Goal: Task Accomplishment & Management: Manage account settings

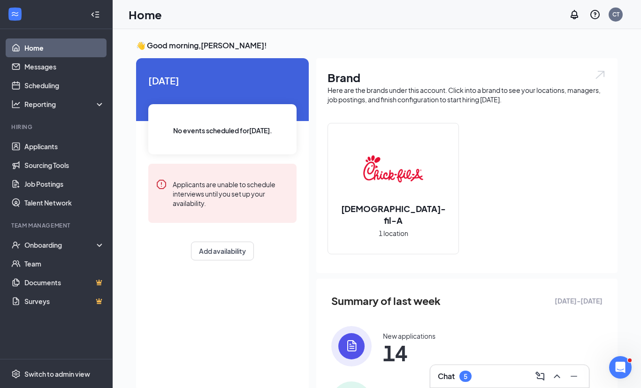
click at [427, 211] on div "[DEMOGRAPHIC_DATA]-fil-A 1 location" at bounding box center [393, 188] width 130 height 130
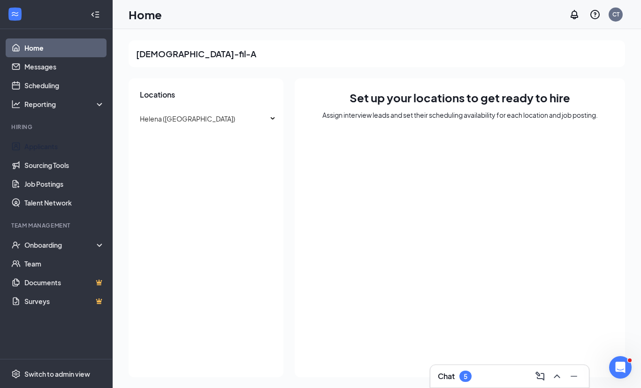
click at [66, 151] on link "Applicants" at bounding box center [64, 146] width 80 height 19
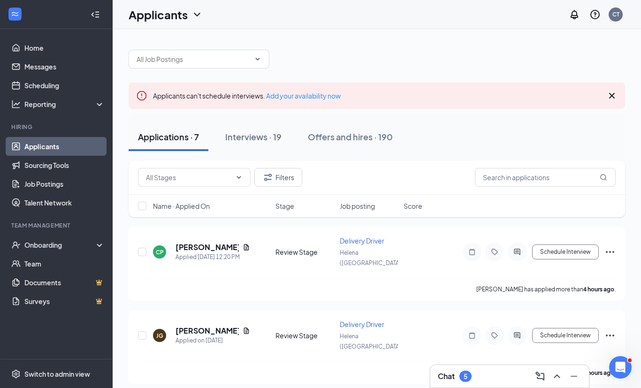
click at [234, 174] on span at bounding box center [237, 178] width 9 height 8
click at [257, 52] on span at bounding box center [199, 59] width 141 height 19
click at [257, 61] on icon "ChevronDown" at bounding box center [258, 59] width 8 height 8
click at [259, 59] on icon "ChevronDown" at bounding box center [258, 59] width 8 height 8
click at [313, 55] on div at bounding box center [377, 54] width 496 height 28
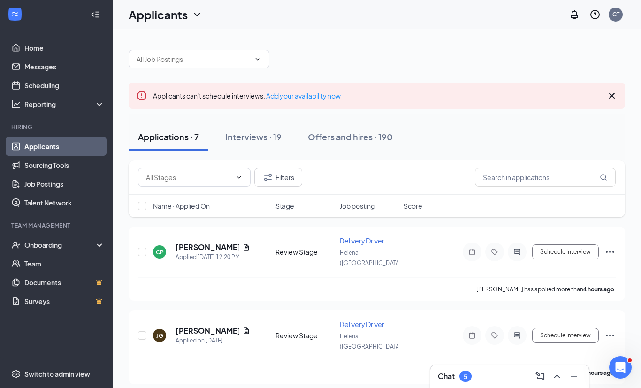
click at [260, 59] on icon "ChevronDown" at bounding box center [258, 59] width 8 height 8
click at [255, 62] on icon "ChevronDown" at bounding box center [258, 59] width 8 height 8
type input "Cadelyn"
click at [607, 95] on icon "Cross" at bounding box center [611, 95] width 11 height 11
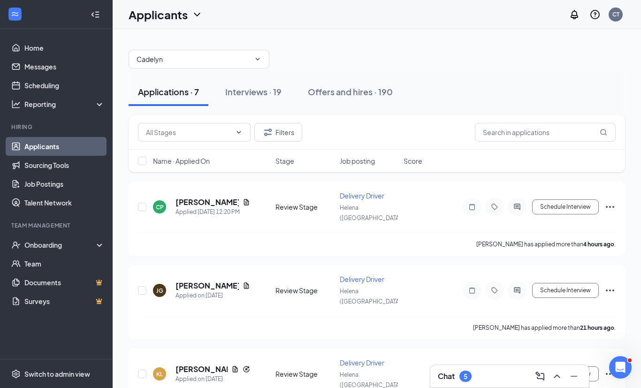
click at [261, 97] on div "Interviews · 19" at bounding box center [253, 92] width 56 height 12
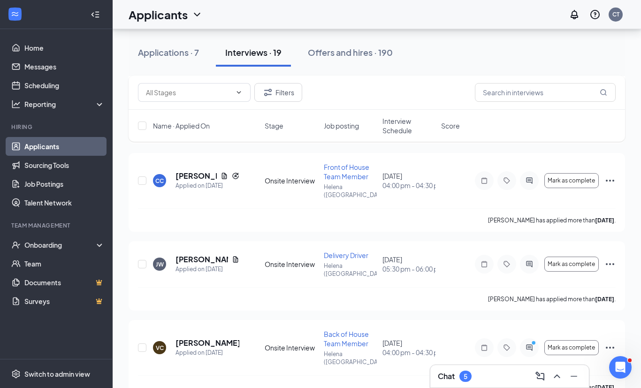
scroll to position [204, 0]
click at [193, 184] on div "CC [PERSON_NAME] Applied on [DATE] Onsite Interview Front of House Team Member …" at bounding box center [376, 186] width 477 height 46
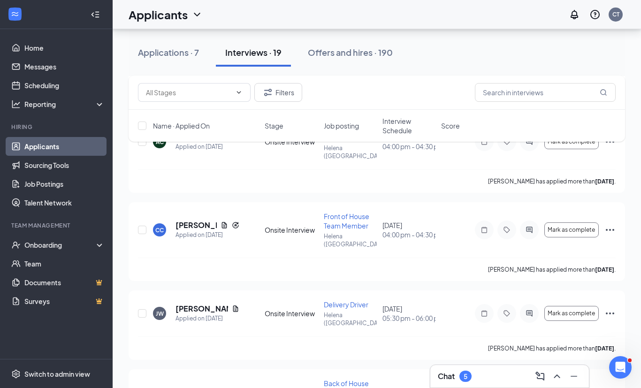
scroll to position [155, 0]
click at [333, 214] on span "Front of House Team Member" at bounding box center [346, 221] width 45 height 18
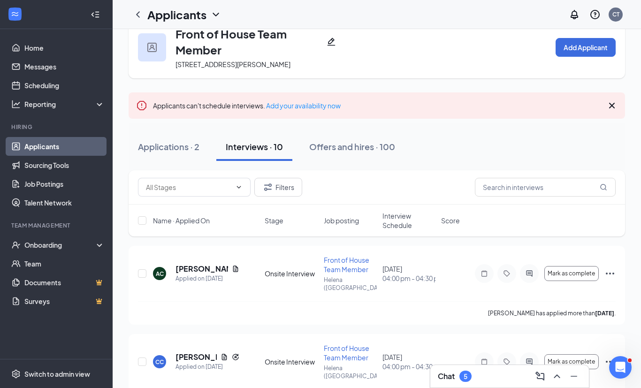
scroll to position [23, 0]
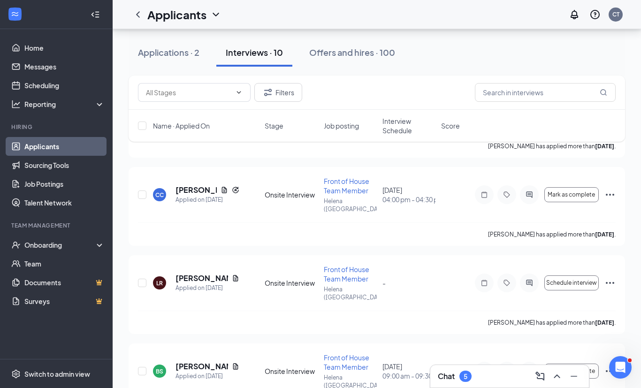
click at [196, 185] on h5 "[PERSON_NAME]" at bounding box center [195, 190] width 41 height 10
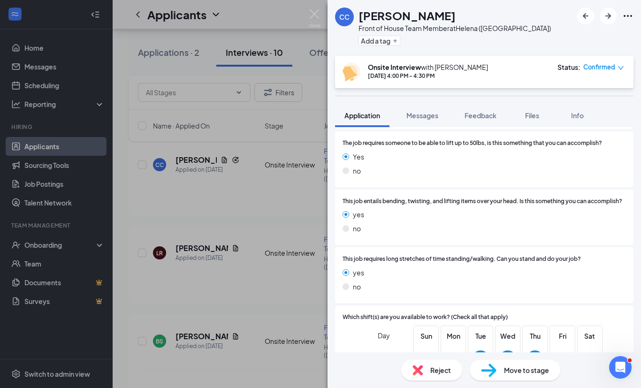
scroll to position [552, 0]
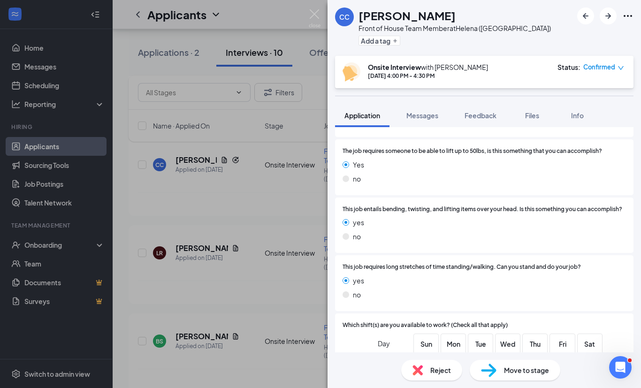
click at [174, 208] on div "CC [PERSON_NAME] Front of House Team Member at Helena ([GEOGRAPHIC_DATA]) Add a…" at bounding box center [320, 194] width 641 height 388
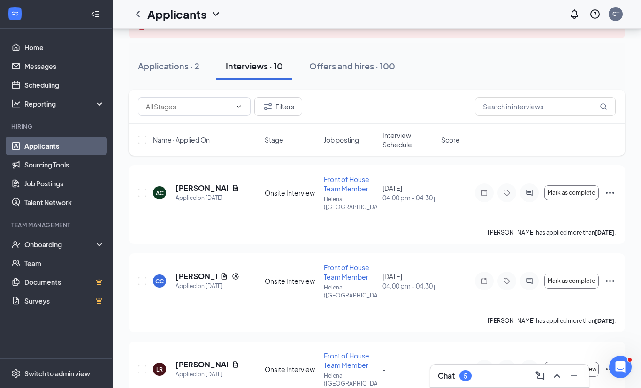
scroll to position [105, 0]
click at [191, 220] on div "[PERSON_NAME] has applied more than [DATE] ." at bounding box center [376, 231] width 477 height 23
click at [270, 225] on div "[PERSON_NAME] has applied more than [DATE] ." at bounding box center [376, 231] width 477 height 23
click at [273, 188] on div "Onsite Interview" at bounding box center [291, 192] width 53 height 9
click at [235, 185] on icon "Document" at bounding box center [235, 188] width 5 height 6
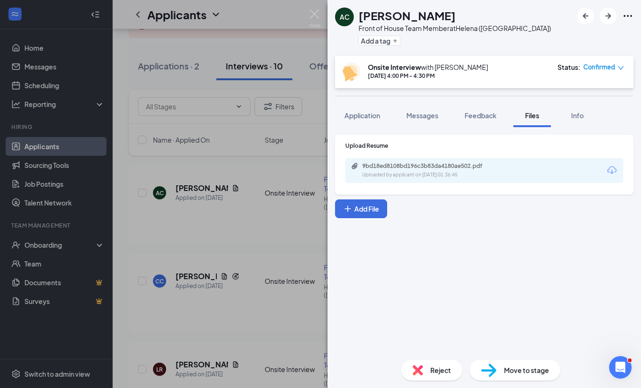
click at [199, 199] on div "AC [PERSON_NAME] Front of House Team Member at Helena ([GEOGRAPHIC_DATA]) Add a…" at bounding box center [320, 194] width 641 height 388
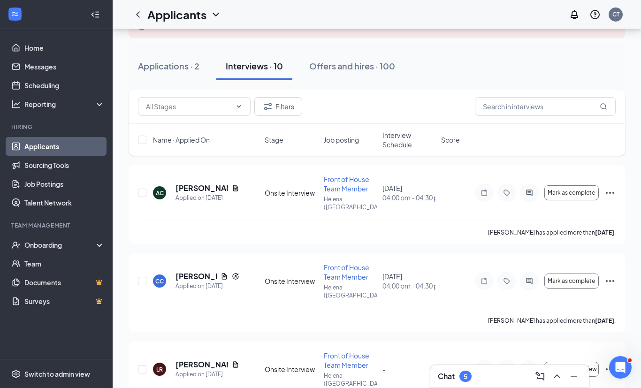
click at [185, 206] on div "AC [PERSON_NAME] Applied on [DATE] Onsite Interview Front of House Team Member …" at bounding box center [376, 197] width 477 height 46
click at [462, 194] on div "AC [PERSON_NAME] Applied on [DATE] Onsite Interview Front of House Team Member …" at bounding box center [376, 197] width 477 height 46
click at [396, 186] on div "[DATE] 04:00 pm - 04:30 pm" at bounding box center [408, 192] width 53 height 19
click at [159, 189] on div "AC" at bounding box center [160, 193] width 8 height 8
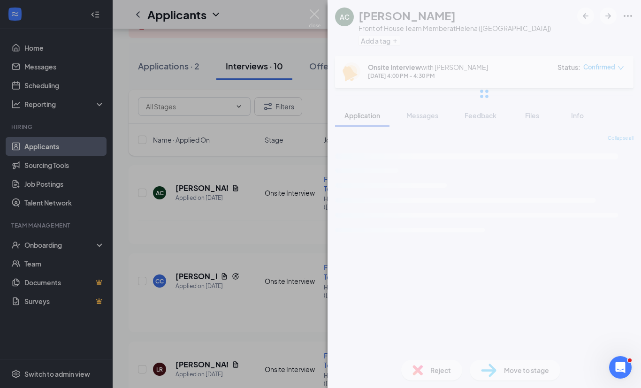
click at [152, 183] on div "AC [PERSON_NAME] Front of House Team Member at Helena ([GEOGRAPHIC_DATA]) Add a…" at bounding box center [320, 194] width 641 height 388
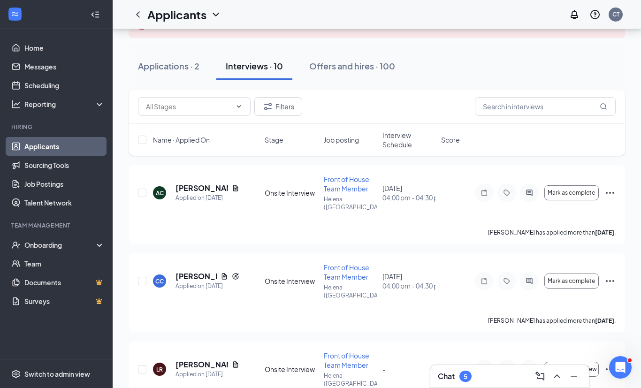
click at [165, 191] on div "AC" at bounding box center [159, 192] width 13 height 13
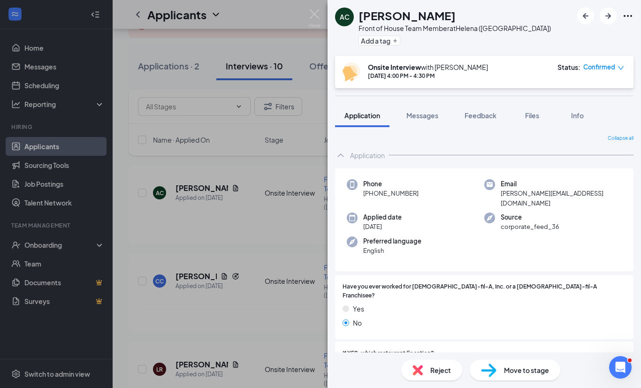
click at [157, 189] on div "AC [PERSON_NAME] Front of House Team Member at Helena ([GEOGRAPHIC_DATA]) Add a…" at bounding box center [320, 194] width 641 height 388
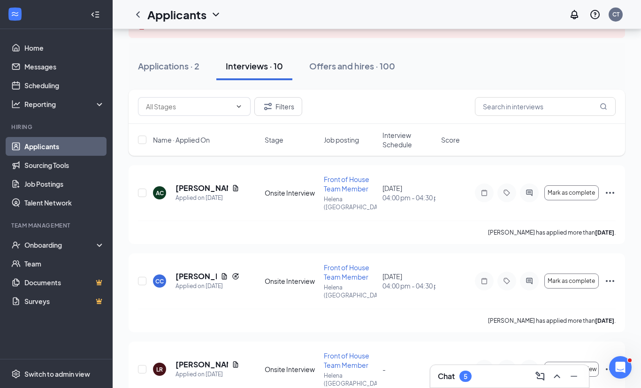
click at [159, 190] on div "AC" at bounding box center [160, 193] width 8 height 8
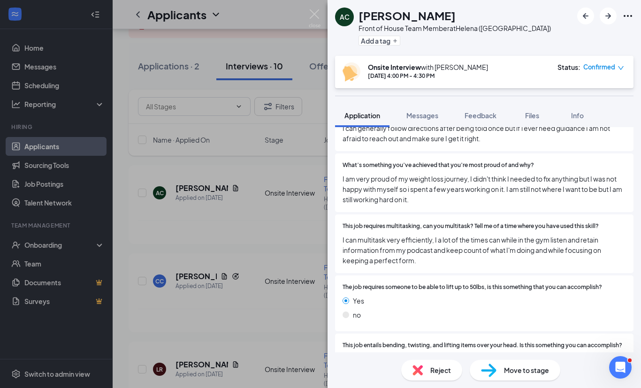
scroll to position [563, 0]
click at [184, 226] on div "AC [PERSON_NAME] Front of House Team Member at Helena ([GEOGRAPHIC_DATA]) Add a…" at bounding box center [320, 194] width 641 height 388
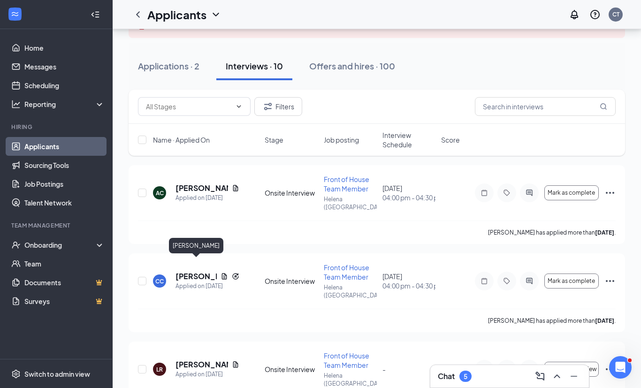
click at [193, 271] on h5 "[PERSON_NAME]" at bounding box center [195, 276] width 41 height 10
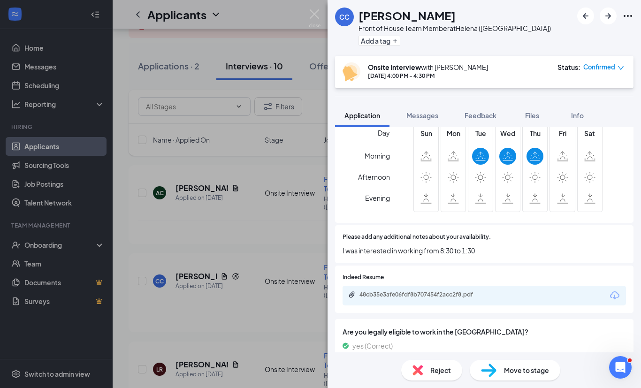
scroll to position [762, 0]
click at [373, 273] on span "Indeed Resume" at bounding box center [362, 277] width 41 height 9
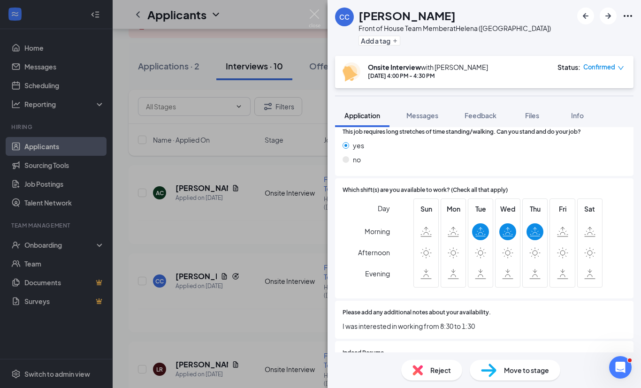
scroll to position [685, 0]
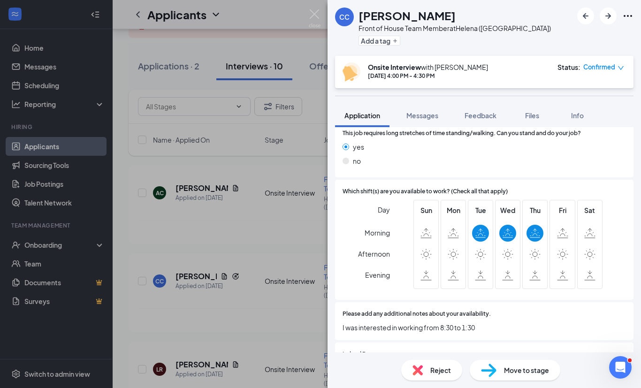
click at [381, 224] on span "Morning" at bounding box center [376, 232] width 25 height 17
click at [479, 218] on div "Tue" at bounding box center [480, 244] width 17 height 79
click at [514, 246] on div at bounding box center [507, 254] width 17 height 17
click at [235, 226] on div "CC [PERSON_NAME] Front of House Team Member at Helena ([GEOGRAPHIC_DATA]) Add a…" at bounding box center [320, 194] width 641 height 388
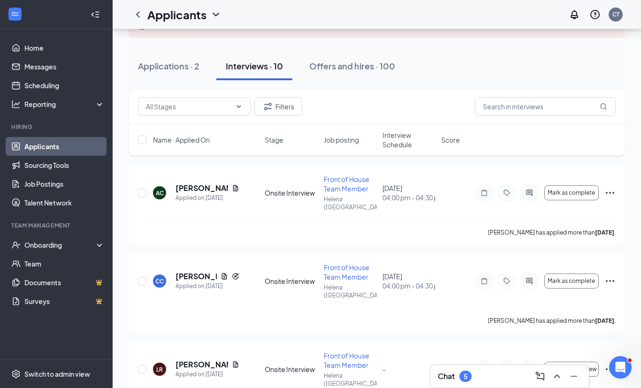
click at [184, 187] on h5 "[PERSON_NAME]" at bounding box center [201, 188] width 53 height 10
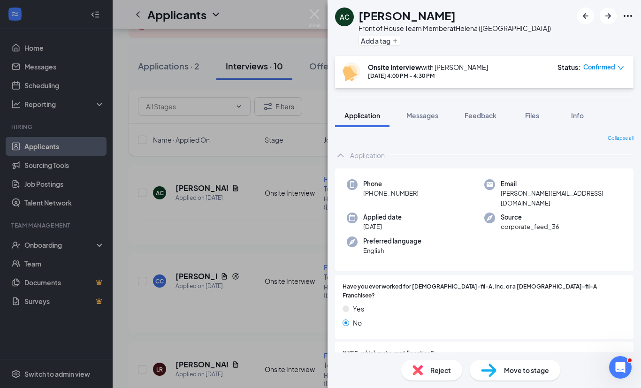
click at [230, 223] on div "AC [PERSON_NAME] Front of House Team Member at Helena ([GEOGRAPHIC_DATA]) Add a…" at bounding box center [320, 194] width 641 height 388
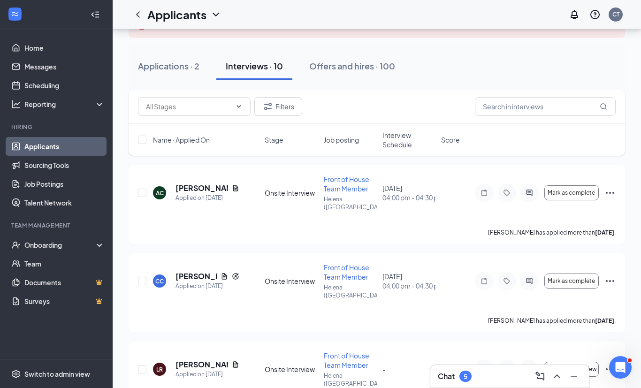
click at [188, 188] on h5 "[PERSON_NAME]" at bounding box center [201, 188] width 53 height 10
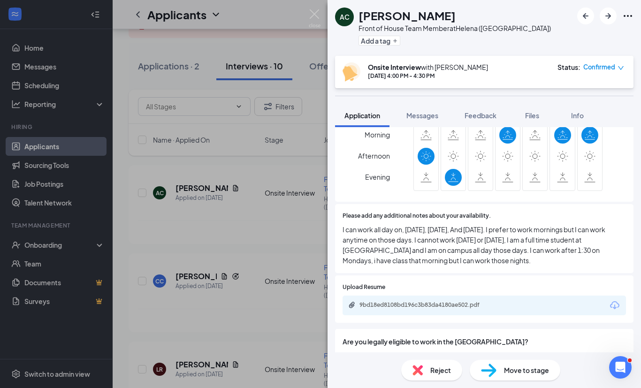
scroll to position [930, 0]
click at [566, 296] on div "9bd18ed8108bd196c3b83da4180ae502.pdf" at bounding box center [483, 306] width 283 height 20
click at [614, 302] on icon "Download" at bounding box center [614, 306] width 9 height 8
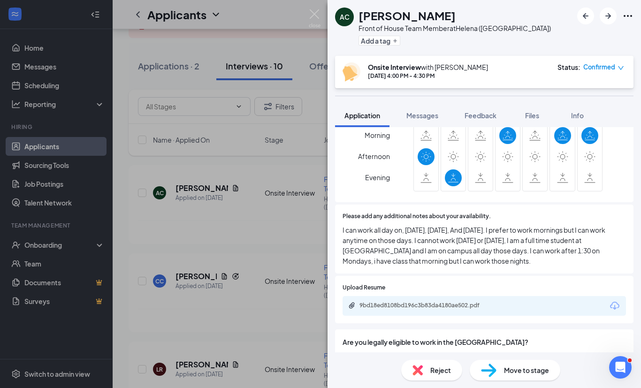
scroll to position [926, 0]
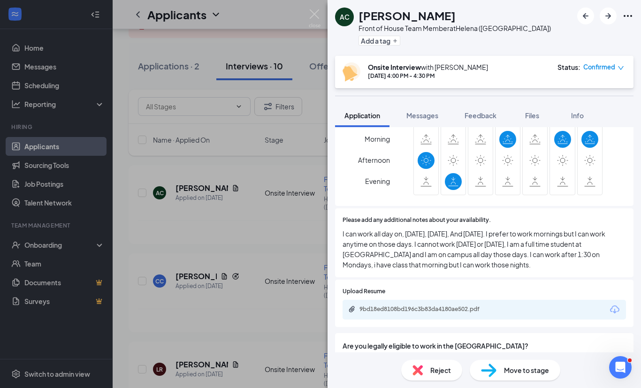
click at [201, 224] on div "AC [PERSON_NAME] Front of House Team Member at Helena ([GEOGRAPHIC_DATA]) Add a…" at bounding box center [320, 194] width 641 height 388
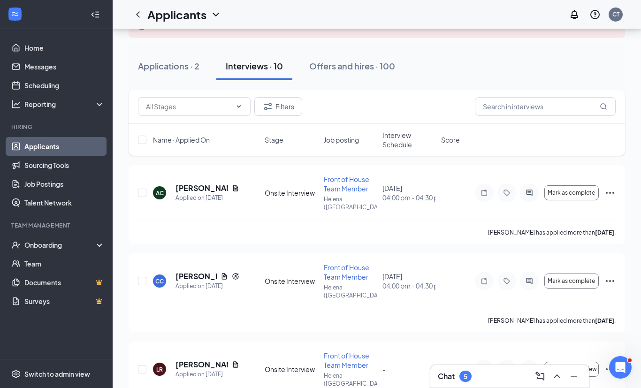
click at [185, 271] on h5 "[PERSON_NAME]" at bounding box center [195, 276] width 41 height 10
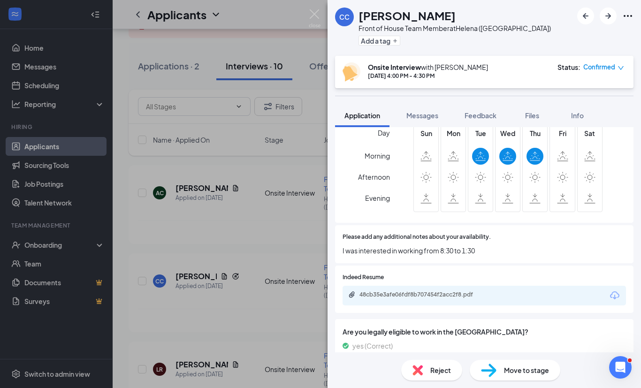
scroll to position [762, 0]
click at [454, 291] on div "48cb35e3afe06fdf8b707454f2acc2f8.pdf" at bounding box center [424, 295] width 131 height 8
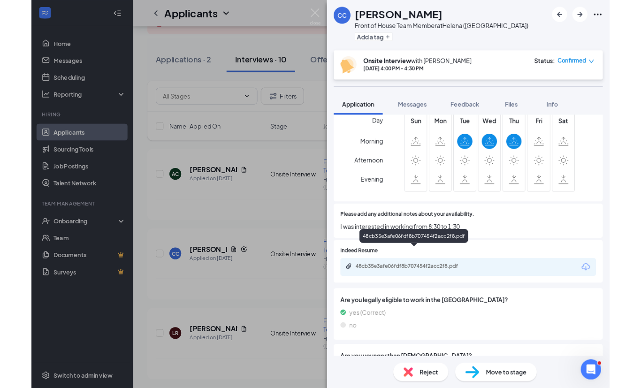
scroll to position [758, 0]
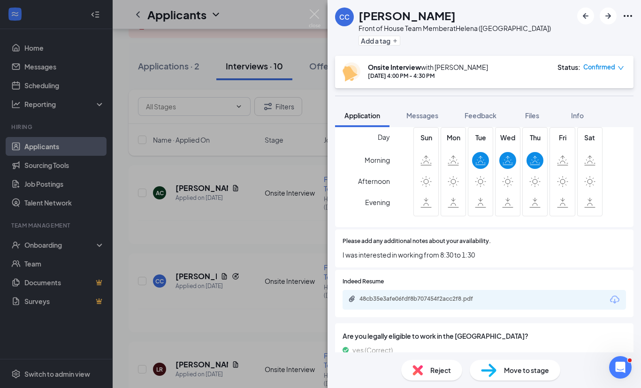
click at [200, 240] on div "CC [PERSON_NAME] Front of House Team Member at Helena ([GEOGRAPHIC_DATA]) Add a…" at bounding box center [320, 194] width 641 height 388
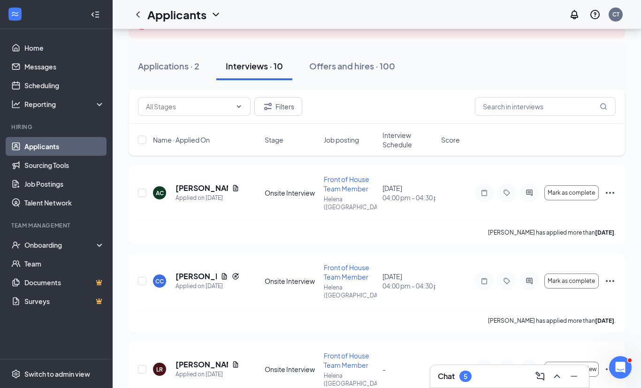
click at [193, 186] on h5 "[PERSON_NAME]" at bounding box center [201, 188] width 53 height 10
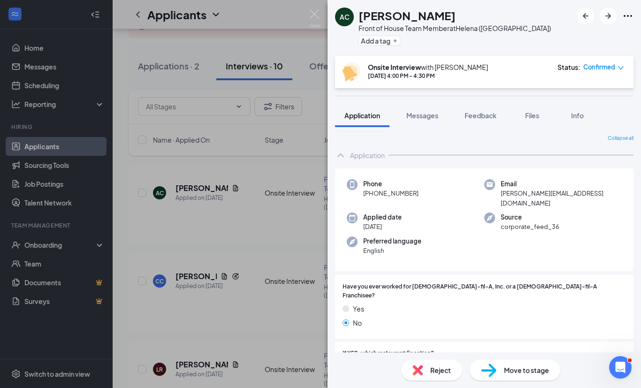
click at [277, 216] on div "AC [PERSON_NAME] Front of House Team Member at Helena ([GEOGRAPHIC_DATA]) Add a…" at bounding box center [320, 194] width 641 height 388
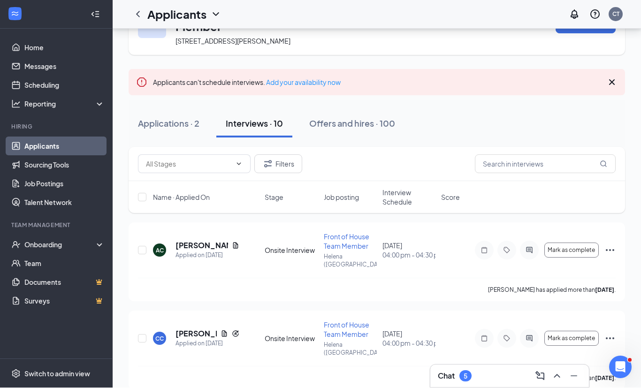
scroll to position [47, 0]
click at [201, 251] on div "Applied on [DATE]" at bounding box center [207, 254] width 64 height 9
click at [188, 245] on h5 "[PERSON_NAME]" at bounding box center [201, 245] width 53 height 10
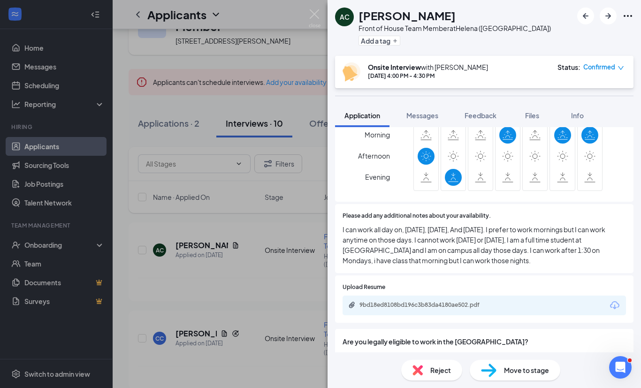
scroll to position [930, 0]
click at [359, 351] on span "yes (Correct)" at bounding box center [372, 356] width 40 height 10
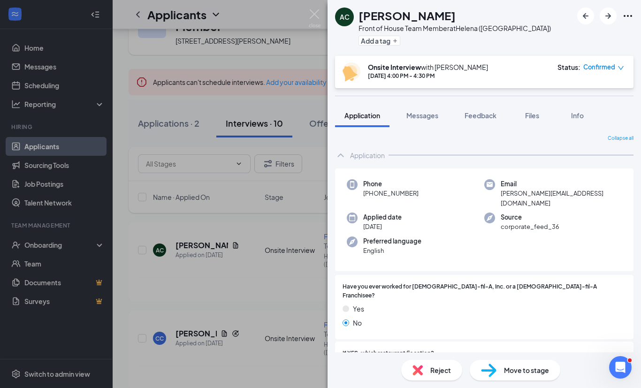
scroll to position [0, 0]
click at [265, 304] on div "AC [PERSON_NAME] Front of House Team Member at Helena ([GEOGRAPHIC_DATA]) Add a…" at bounding box center [320, 194] width 641 height 388
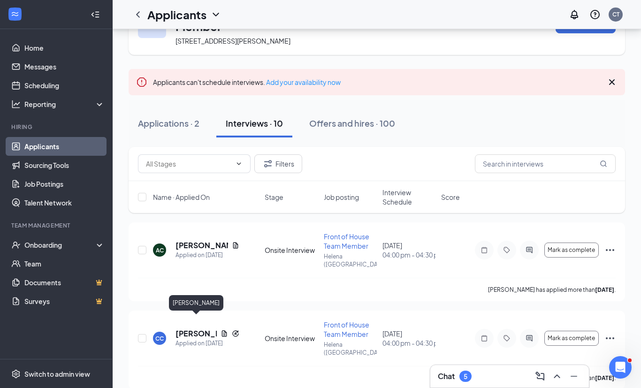
click at [199, 328] on h5 "[PERSON_NAME]" at bounding box center [195, 333] width 41 height 10
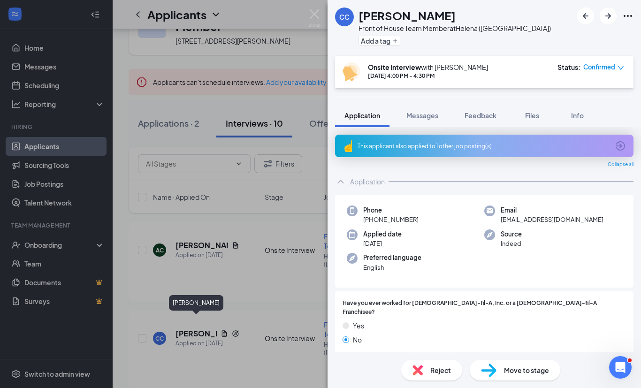
click at [617, 146] on icon "ArrowCircle" at bounding box center [619, 145] width 9 height 9
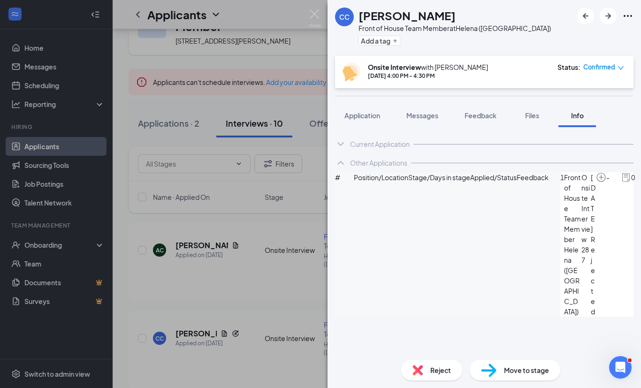
click at [341, 147] on icon "ChevronDown" at bounding box center [340, 143] width 11 height 11
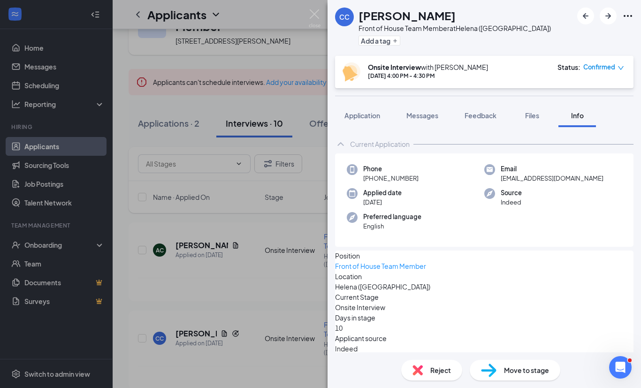
click at [341, 145] on icon "ChevronUp" at bounding box center [340, 143] width 11 height 11
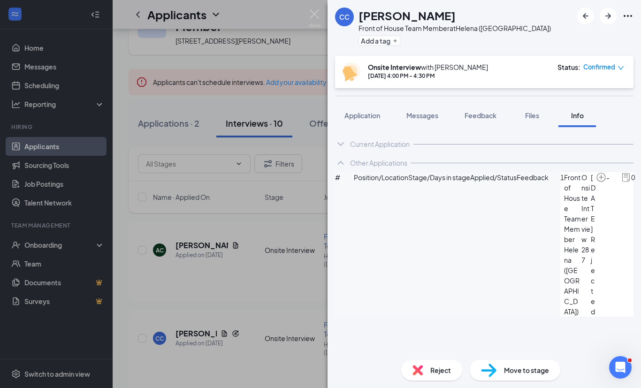
click at [640, 182] on icon "ArrowCircle" at bounding box center [645, 177] width 9 height 9
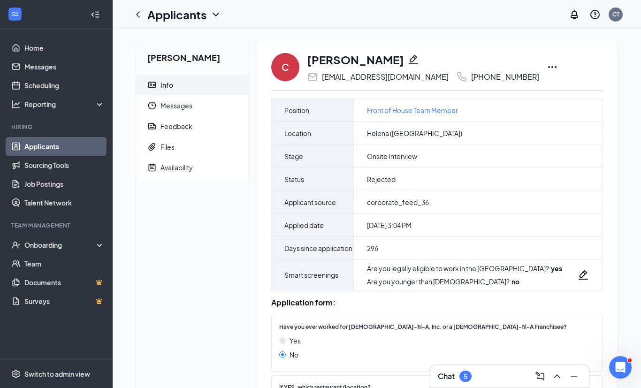
click at [136, 15] on icon "ChevronLeft" at bounding box center [137, 14] width 11 height 11
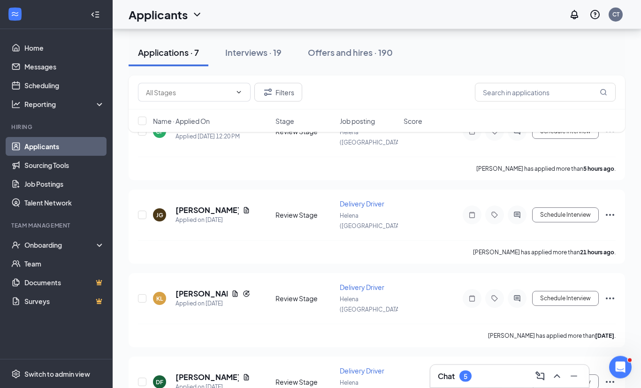
click at [254, 53] on div "Interviews · 19" at bounding box center [253, 52] width 56 height 12
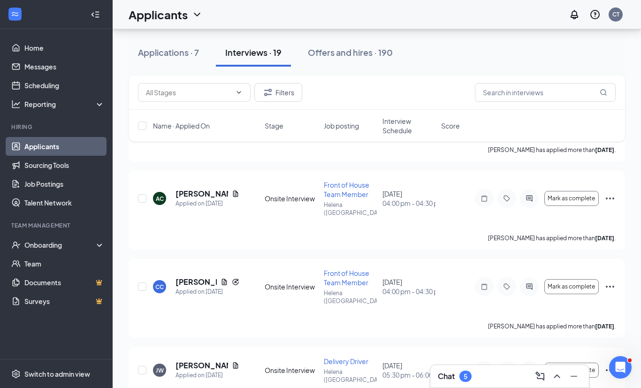
scroll to position [135, 0]
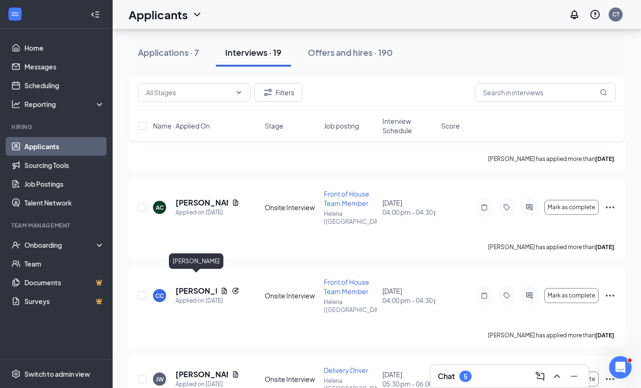
click at [199, 286] on h5 "[PERSON_NAME]" at bounding box center [195, 291] width 41 height 10
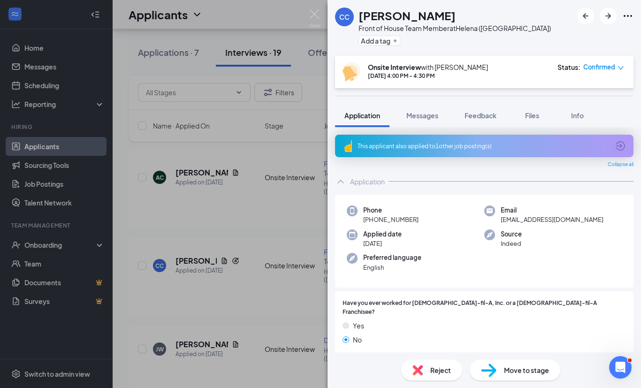
click at [622, 144] on icon "ArrowCircle" at bounding box center [619, 145] width 11 height 11
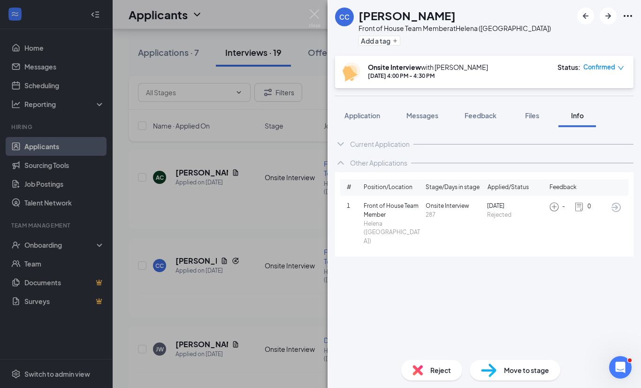
click at [498, 209] on span "Nov 23, 2024" at bounding box center [516, 206] width 58 height 9
click at [621, 205] on icon "ArrowCircle" at bounding box center [615, 207] width 11 height 11
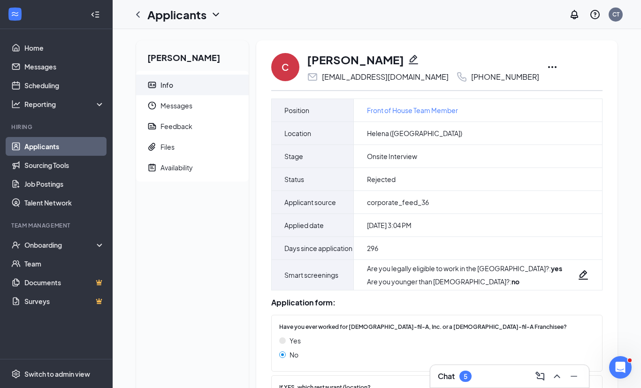
click at [143, 17] on icon "ChevronLeft" at bounding box center [137, 14] width 11 height 11
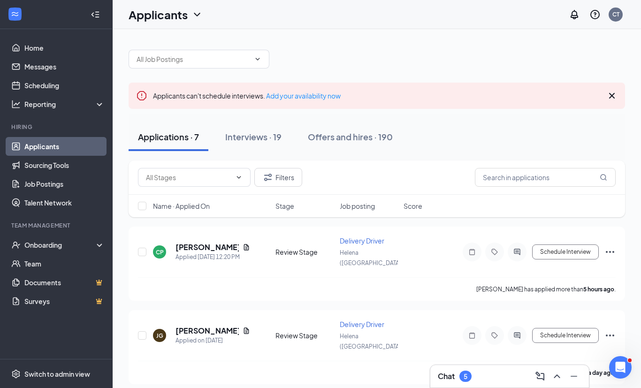
click at [259, 135] on div "Interviews · 19" at bounding box center [253, 137] width 56 height 12
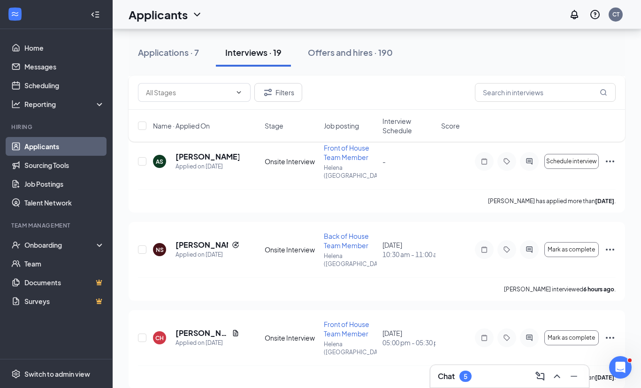
scroll to position [784, 0]
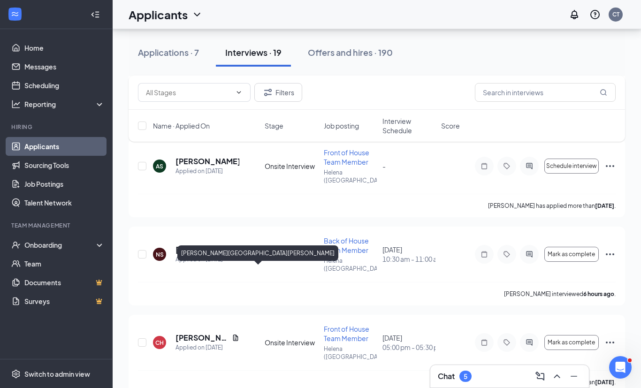
click at [255, 333] on div "CH Colsen Hall Applied on Aug 22" at bounding box center [206, 343] width 106 height 20
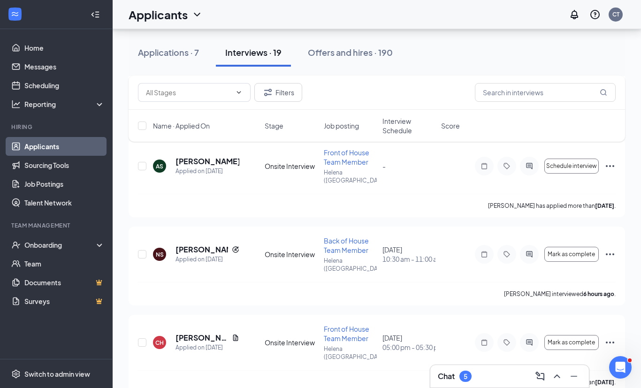
click at [286, 338] on div "Onsite Interview" at bounding box center [291, 342] width 53 height 9
click at [191, 333] on h5 "[PERSON_NAME][GEOGRAPHIC_DATA][PERSON_NAME]" at bounding box center [201, 338] width 53 height 10
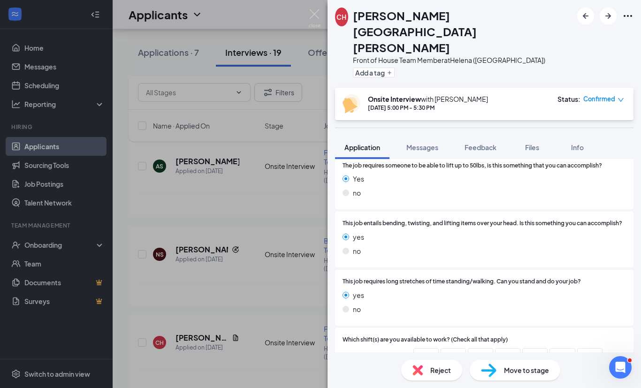
scroll to position [610, 0]
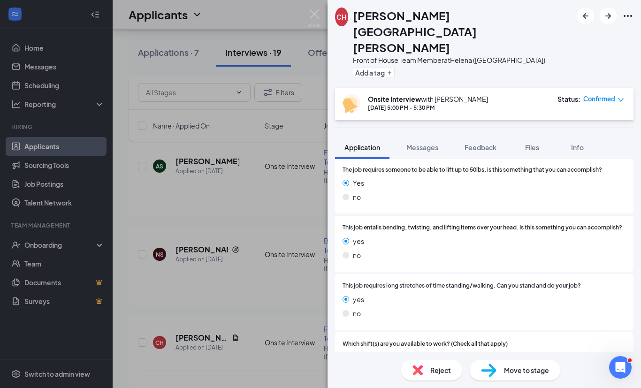
click at [282, 344] on div "CH Colsen Hall Front of House Team Member at Helena (AL) Add a tag Onsite Inter…" at bounding box center [320, 194] width 641 height 388
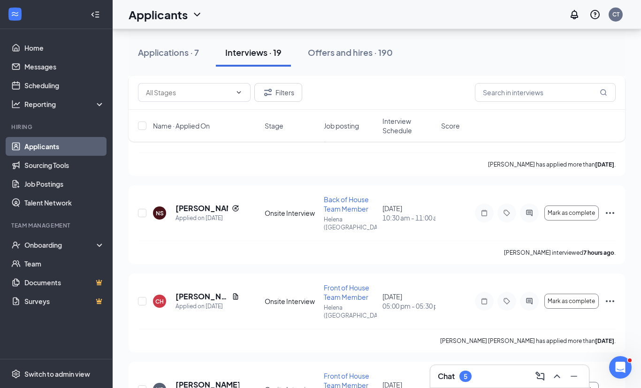
scroll to position [815, 0]
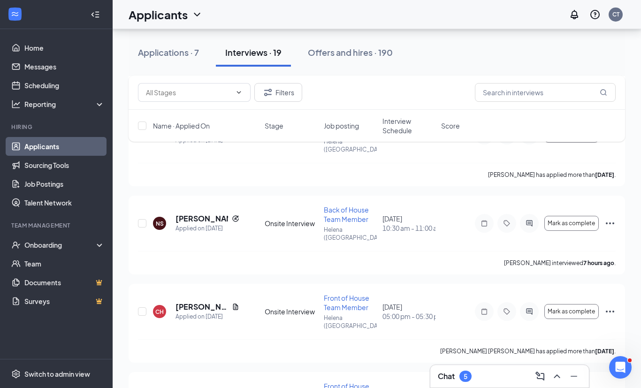
click at [245, 302] on div "CH Colsen Hall Applied on Aug 22" at bounding box center [206, 312] width 106 height 20
click at [209, 302] on h5 "[PERSON_NAME][GEOGRAPHIC_DATA][PERSON_NAME]" at bounding box center [201, 307] width 53 height 10
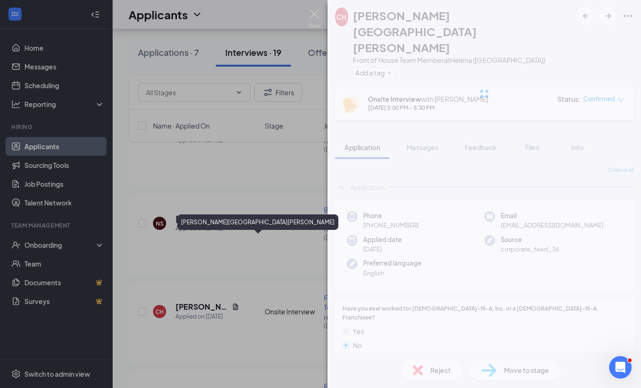
click at [265, 266] on div "CH Colsen Hall Front of House Team Member at Helena (AL) Add a tag Onsite Inter…" at bounding box center [320, 194] width 641 height 388
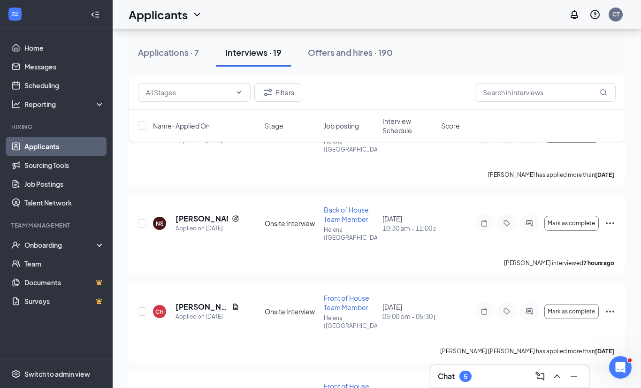
click at [253, 293] on div "CH Colsen Hall Applied on Aug 22 Onsite Interview Front of House Team Member He…" at bounding box center [376, 316] width 477 height 46
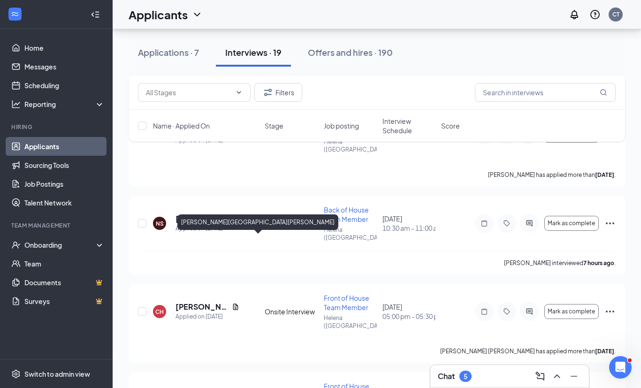
click at [187, 302] on h5 "[PERSON_NAME][GEOGRAPHIC_DATA][PERSON_NAME]" at bounding box center [201, 307] width 53 height 10
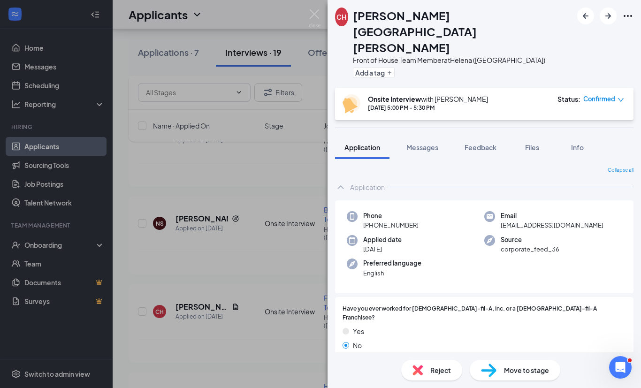
click at [500, 94] on div "Onsite Interview with Chris Tillman Sep 15, 5:00 PM - 5:30 PM Status : Confirmed" at bounding box center [482, 103] width 281 height 19
click at [624, 13] on icon "Ellipses" at bounding box center [627, 15] width 11 height 11
click at [463, 65] on div "Add a tag" at bounding box center [463, 72] width 220 height 15
click at [228, 212] on div "CH Colsen Hall Front of House Team Member at Helena (AL) Add a tag Onsite Inter…" at bounding box center [320, 194] width 641 height 388
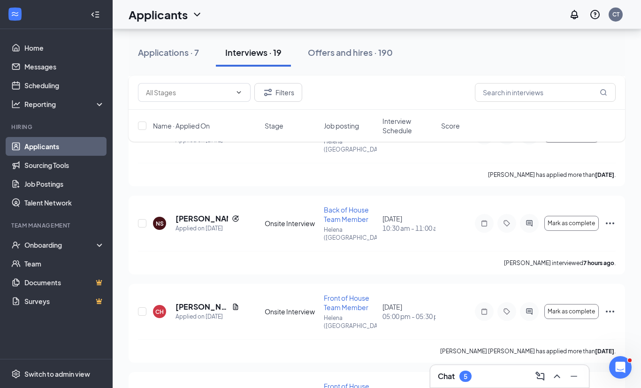
click at [613, 306] on icon "Ellipses" at bounding box center [609, 311] width 11 height 11
click at [385, 311] on span "05:00 pm - 05:30 pm" at bounding box center [408, 315] width 53 height 9
click at [259, 302] on div "CH Colsen Hall Applied on Aug 22" at bounding box center [206, 312] width 106 height 20
click at [194, 302] on h5 "[PERSON_NAME][GEOGRAPHIC_DATA][PERSON_NAME]" at bounding box center [201, 307] width 53 height 10
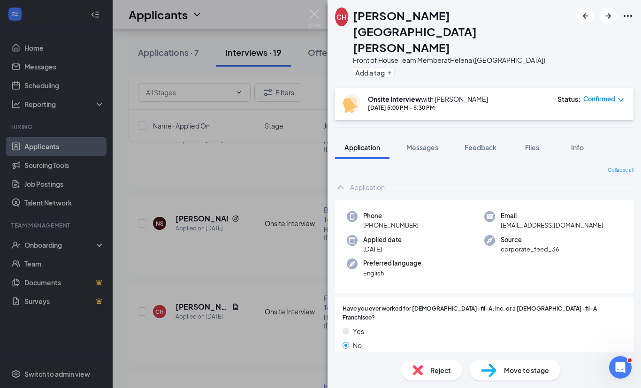
scroll to position [30, 0]
click at [253, 201] on div "CH Colsen Hall Front of House Team Member at Helena (AL) Add a tag Onsite Inter…" at bounding box center [320, 194] width 641 height 388
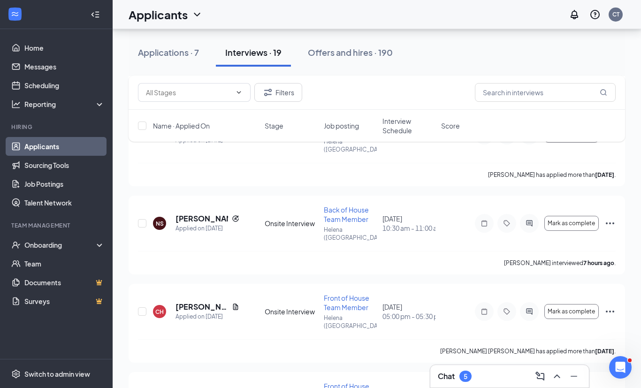
click at [608, 306] on icon "Ellipses" at bounding box center [609, 311] width 11 height 11
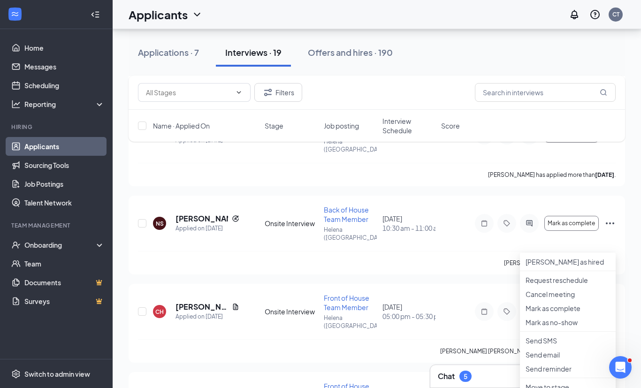
click at [575, 285] on p "Request reschedule" at bounding box center [567, 279] width 84 height 9
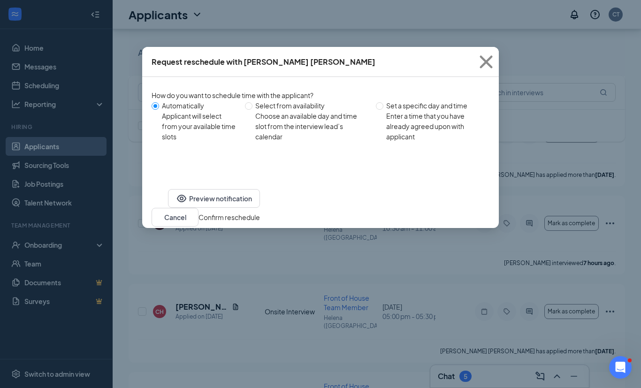
click at [260, 212] on button "Confirm reschedule" at bounding box center [228, 217] width 61 height 10
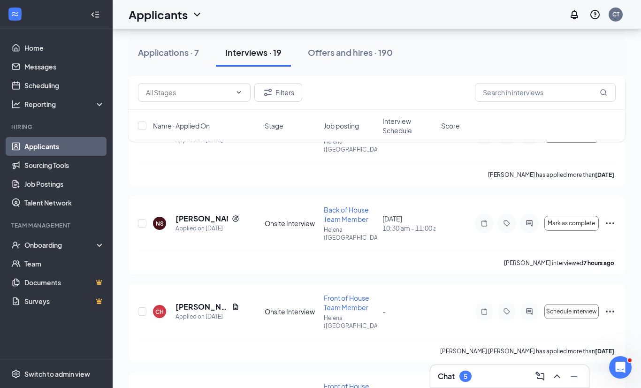
click at [614, 306] on icon "Ellipses" at bounding box center [609, 311] width 11 height 11
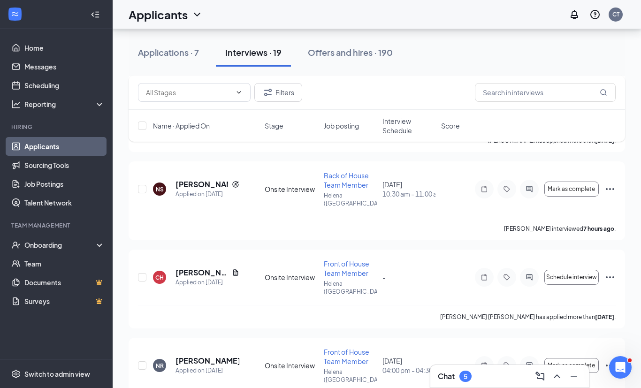
scroll to position [849, 0]
click at [613, 272] on icon "Ellipses" at bounding box center [609, 277] width 11 height 11
